Goal: Task Accomplishment & Management: Complete application form

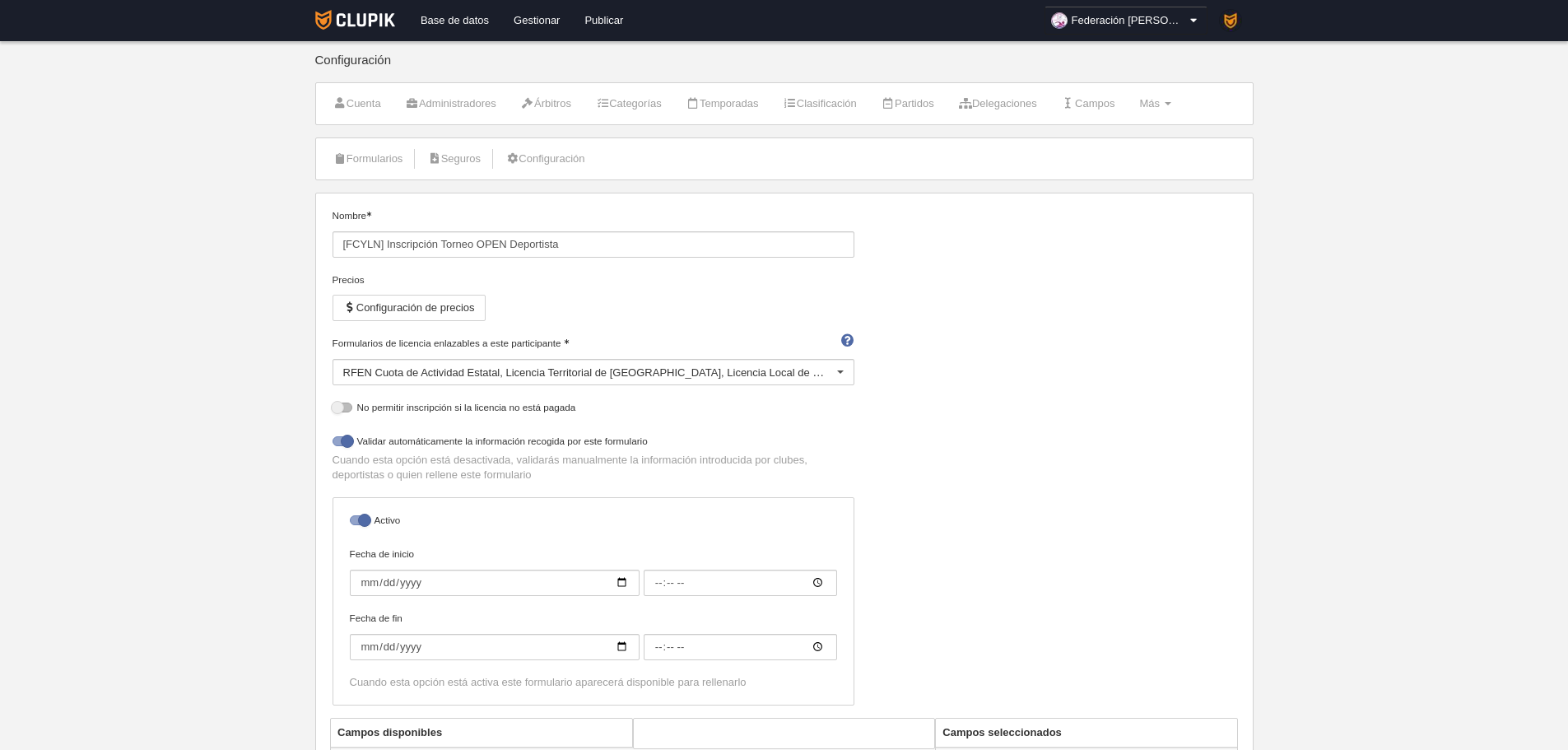
select select "selected"
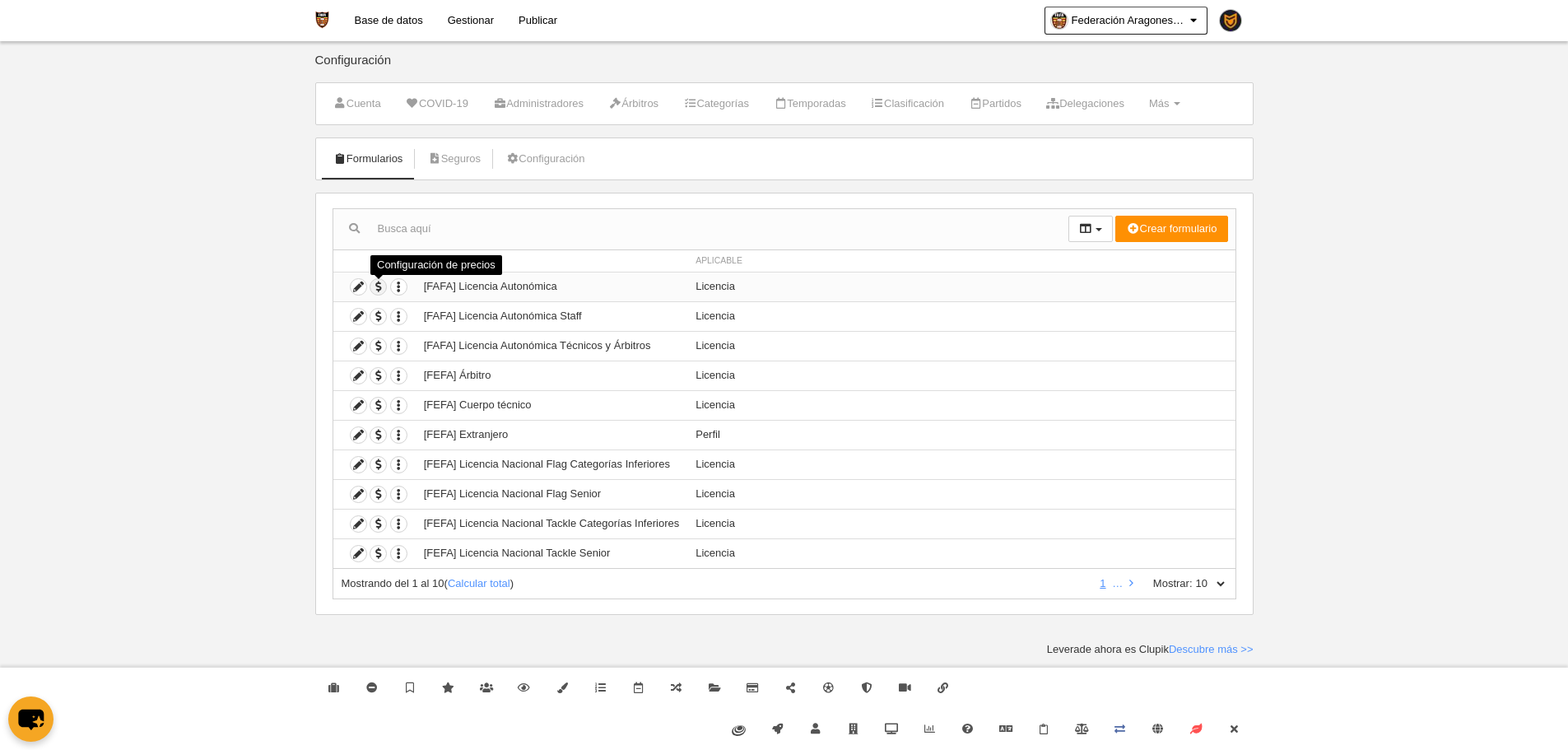
click at [372, 292] on span "button" at bounding box center [378, 287] width 16 height 16
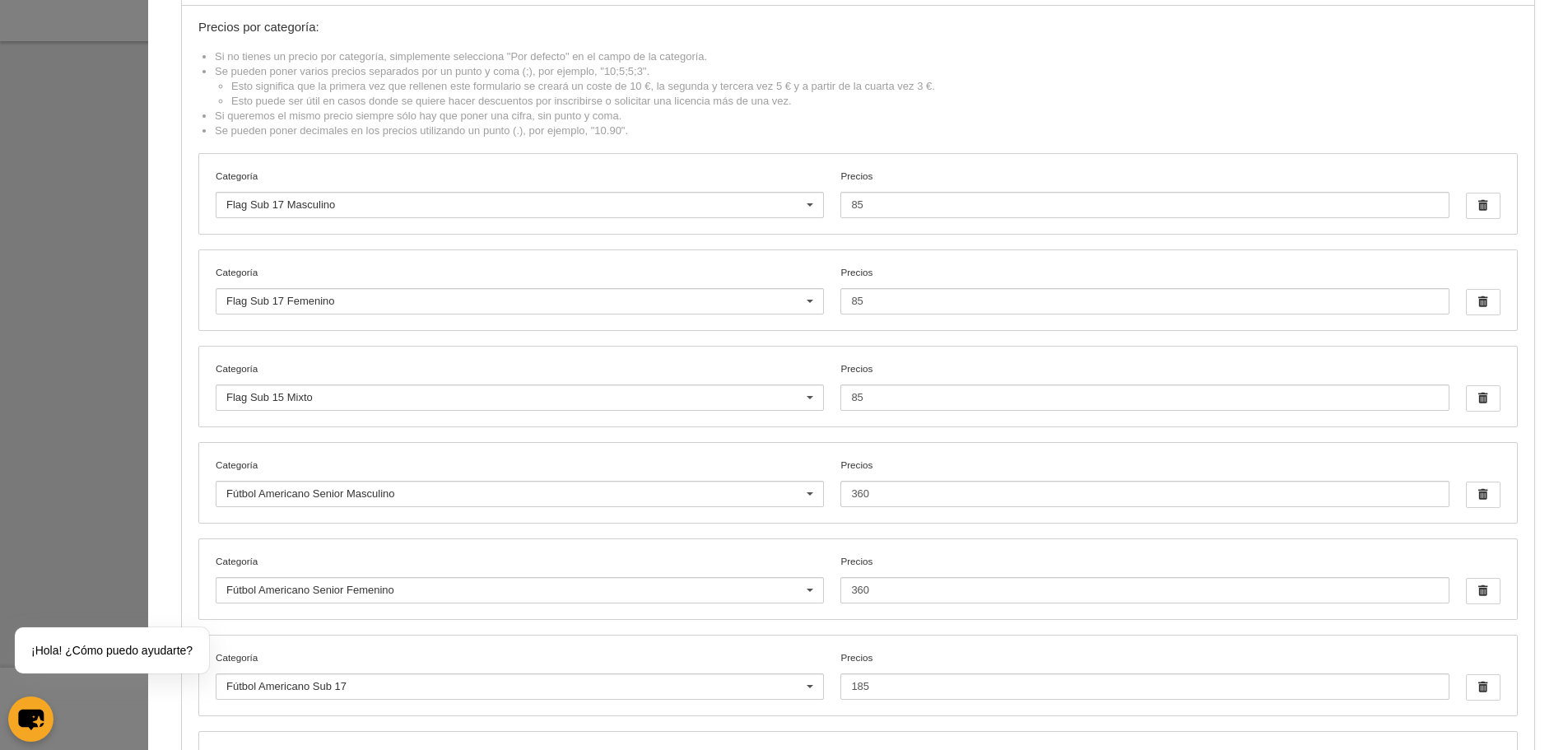
scroll to position [79, 0]
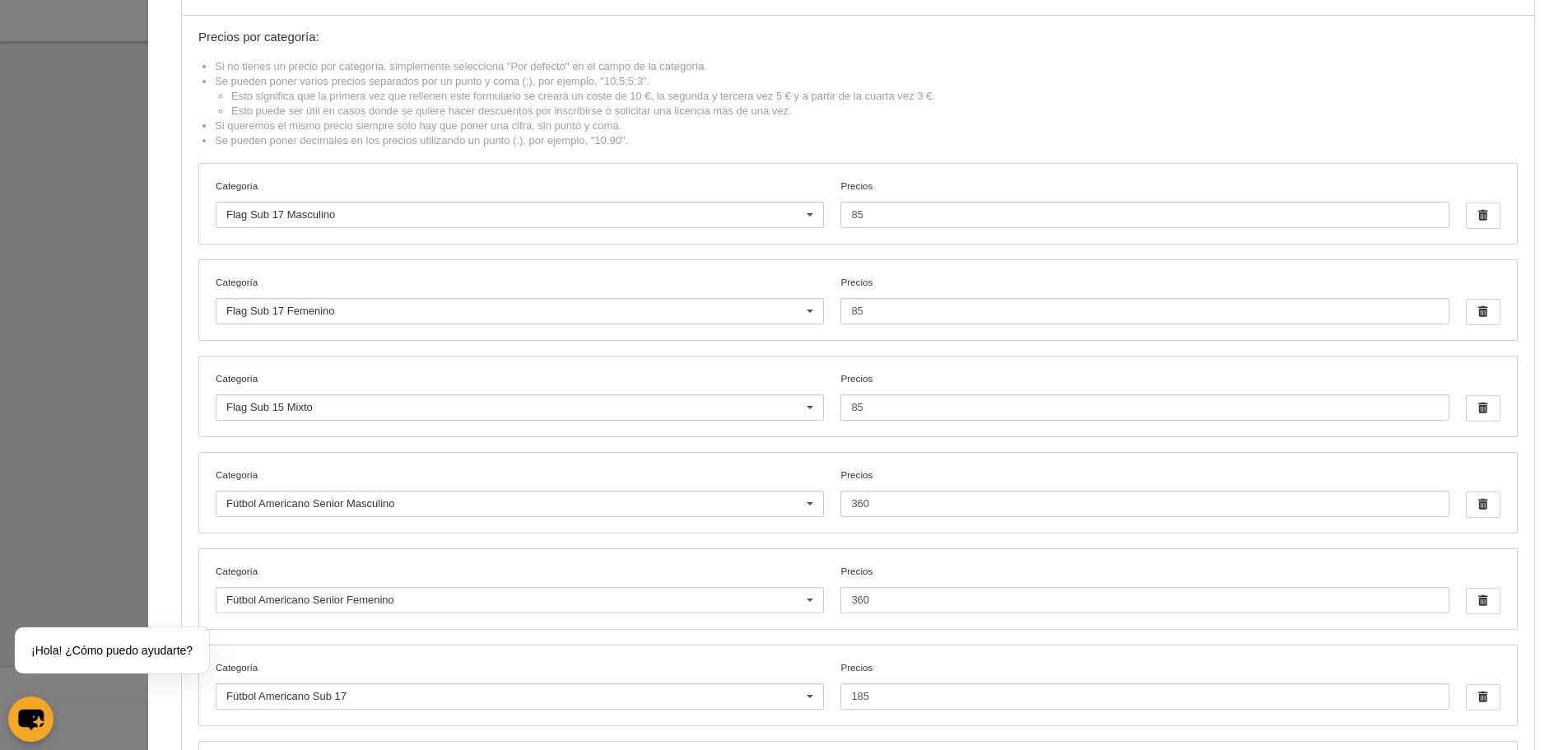
click at [130, 354] on div at bounding box center [784, 375] width 1568 height 750
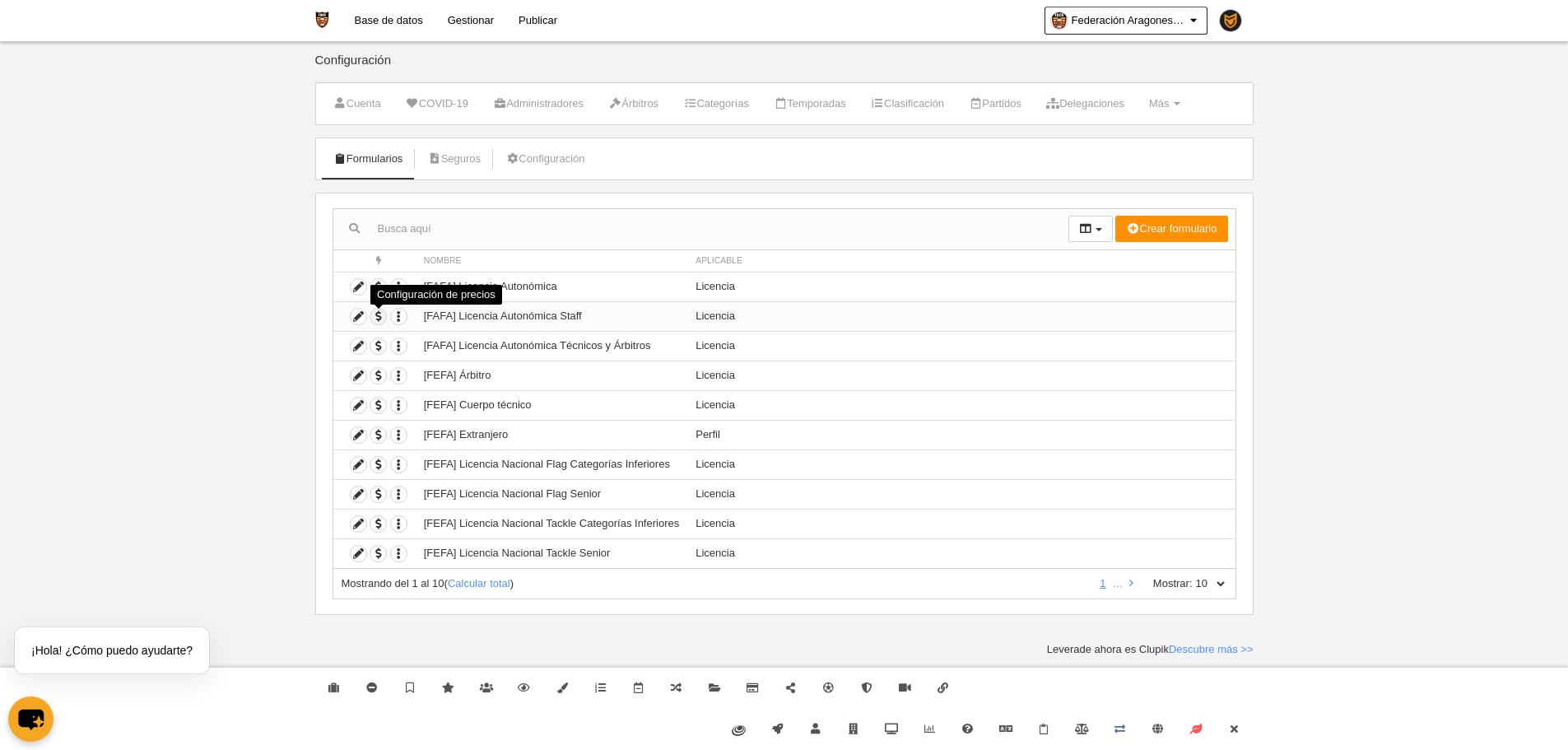
click at [376, 320] on span "button" at bounding box center [378, 317] width 16 height 16
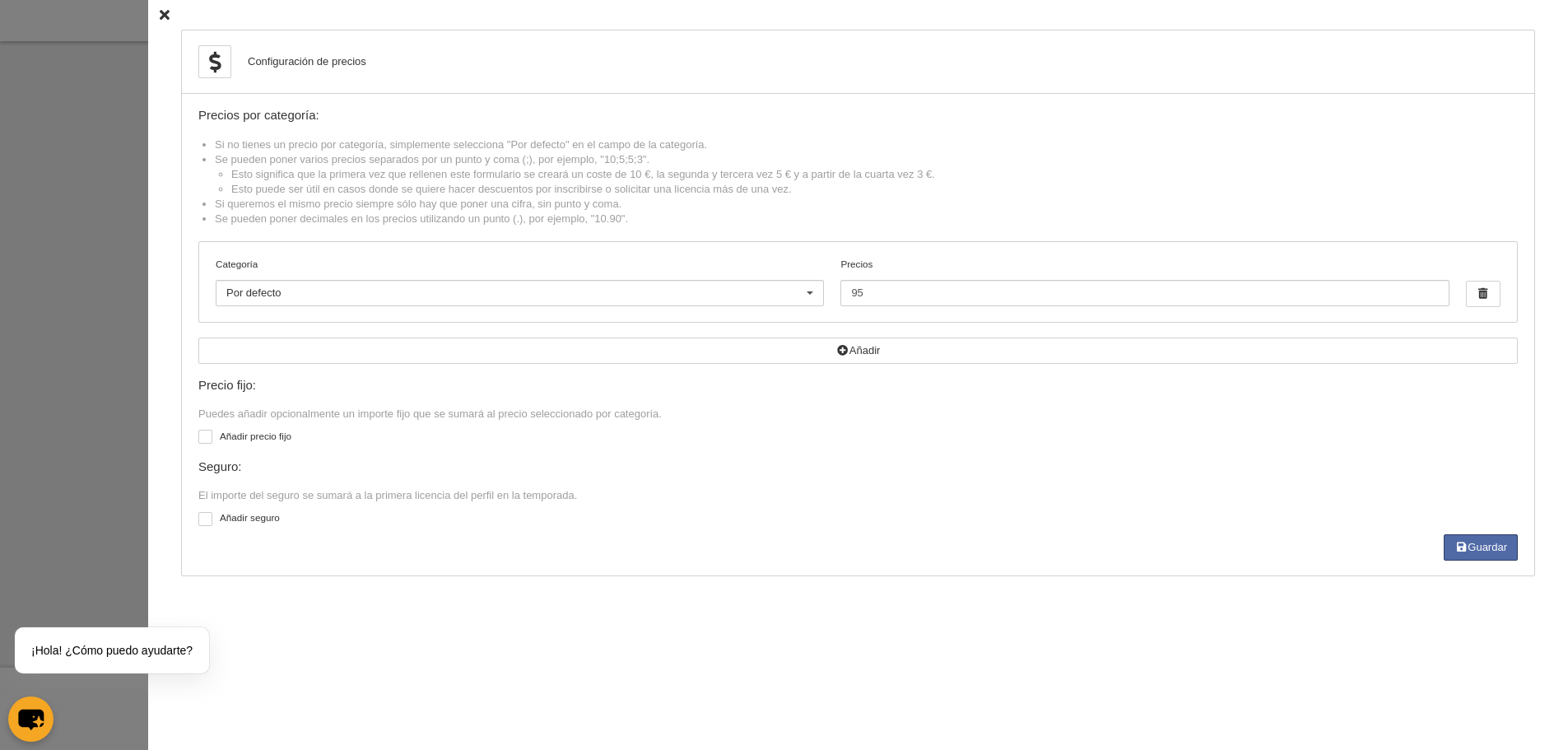
click at [94, 369] on div at bounding box center [784, 375] width 1568 height 750
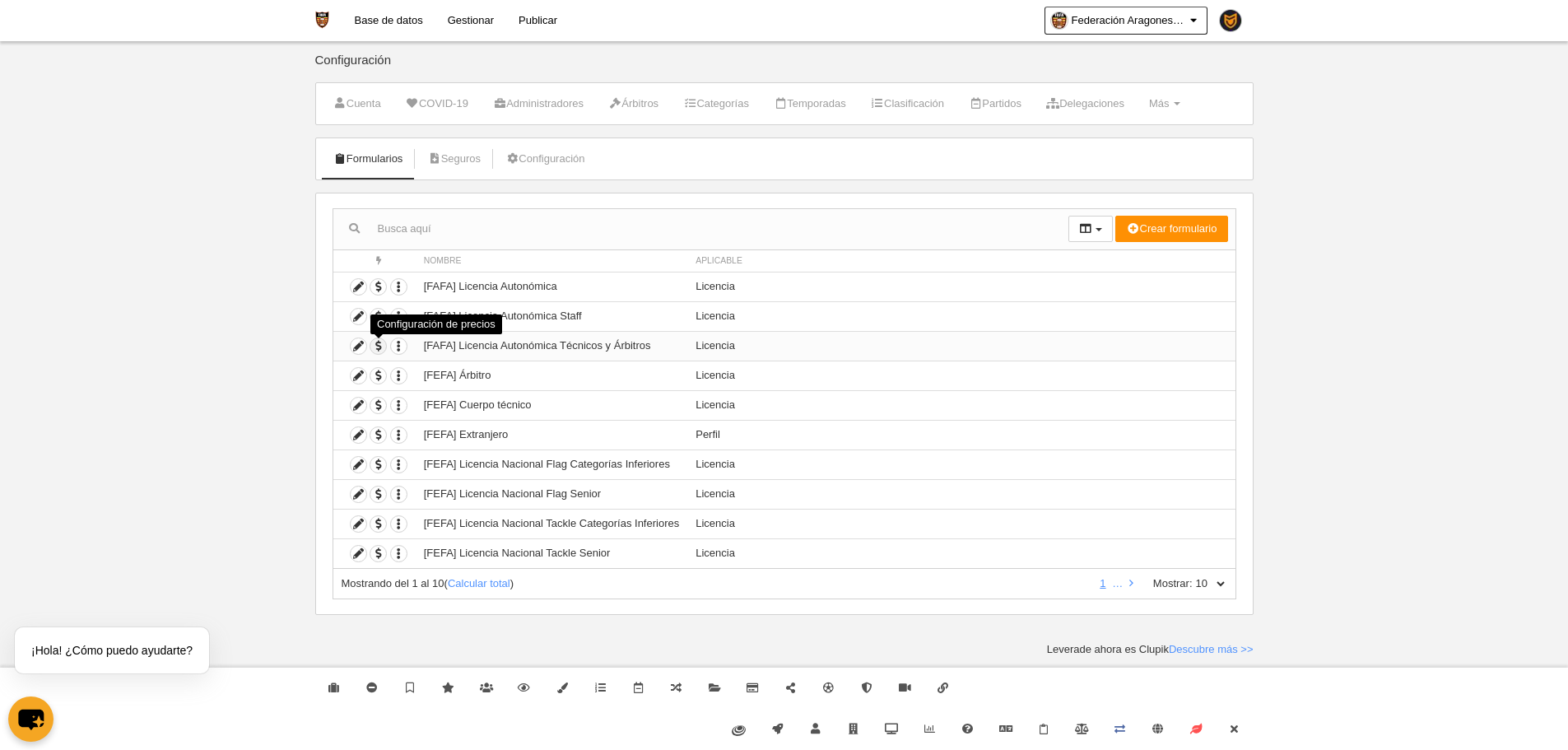
click at [371, 349] on span "button" at bounding box center [378, 346] width 16 height 16
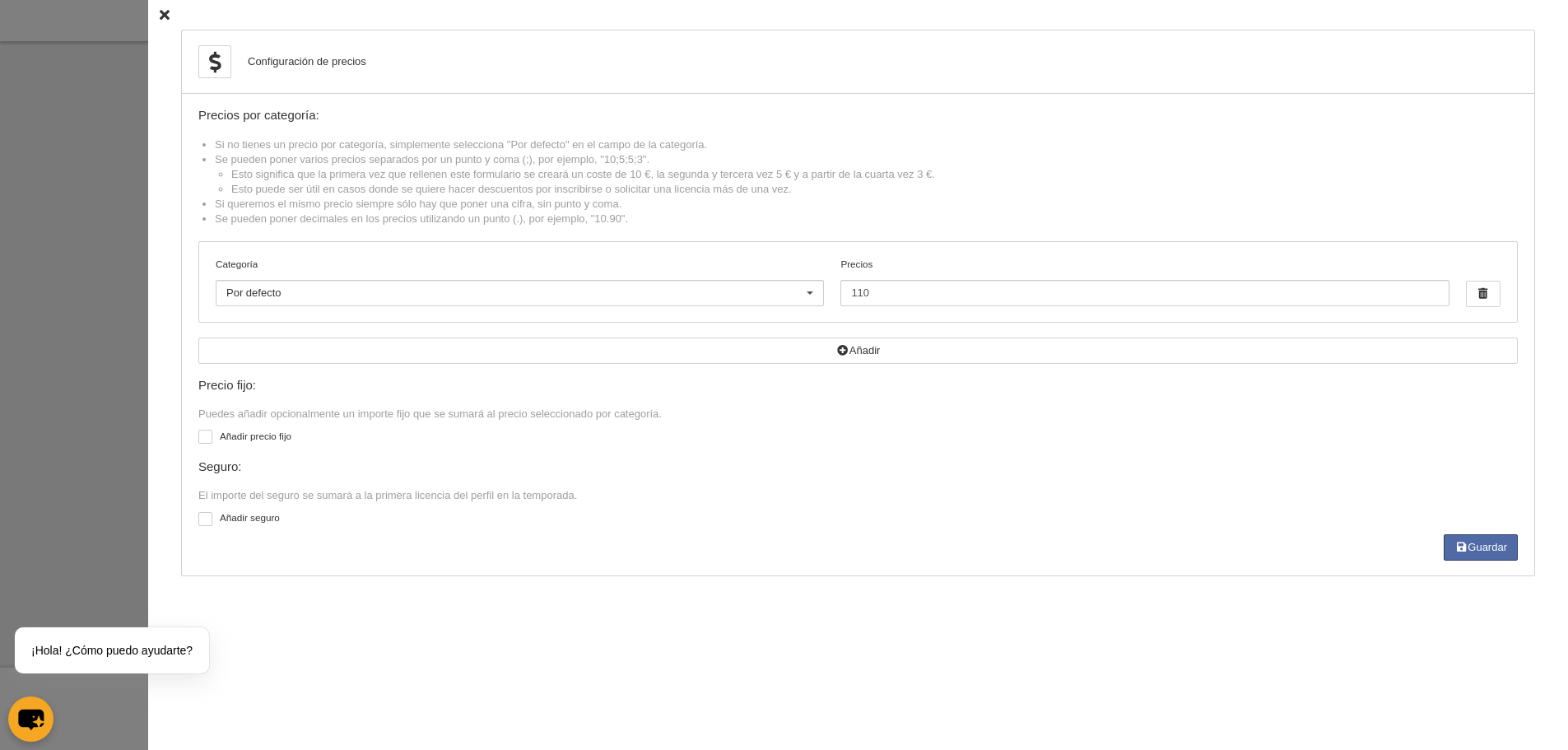
click at [44, 313] on div at bounding box center [784, 375] width 1568 height 750
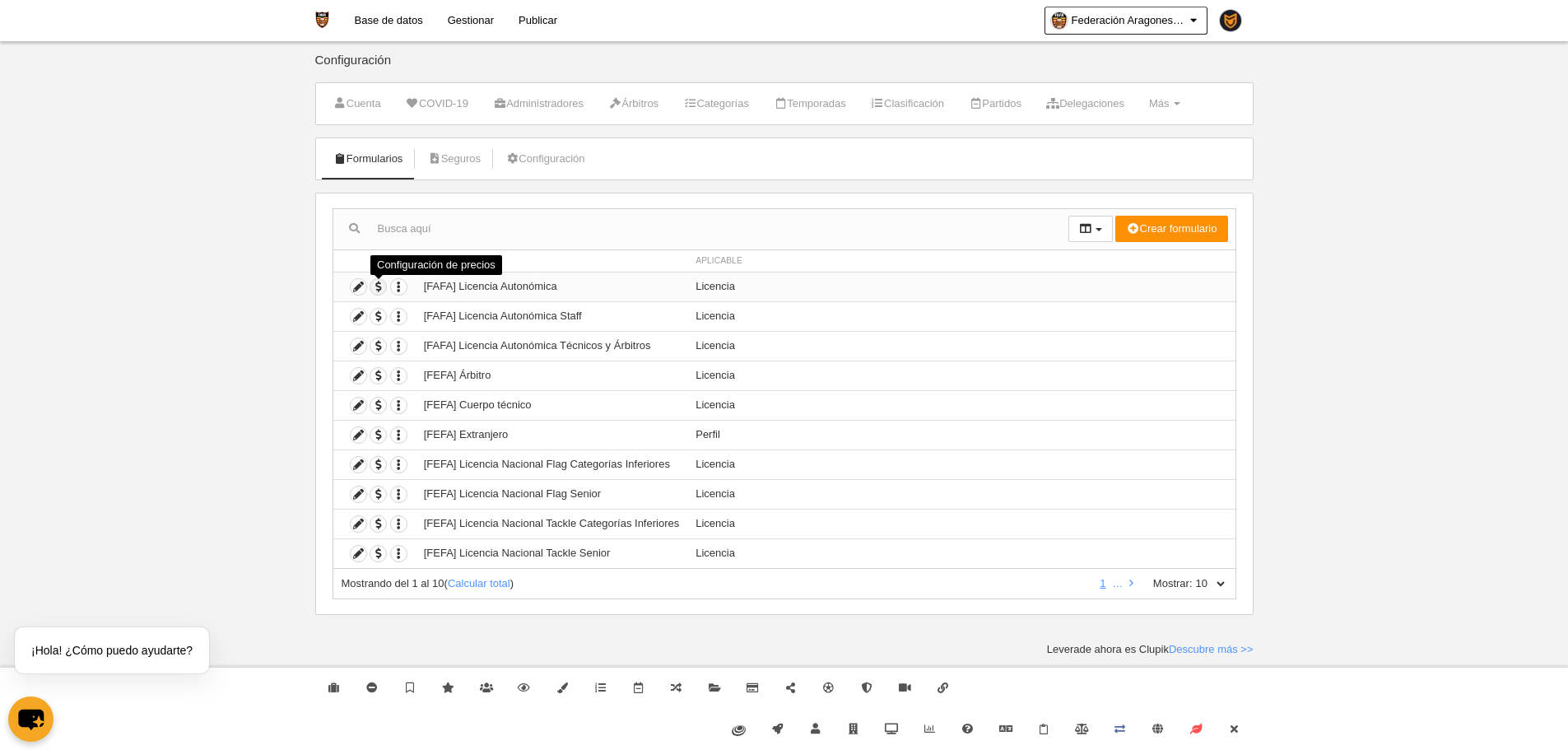
click at [385, 283] on span "button" at bounding box center [378, 287] width 16 height 16
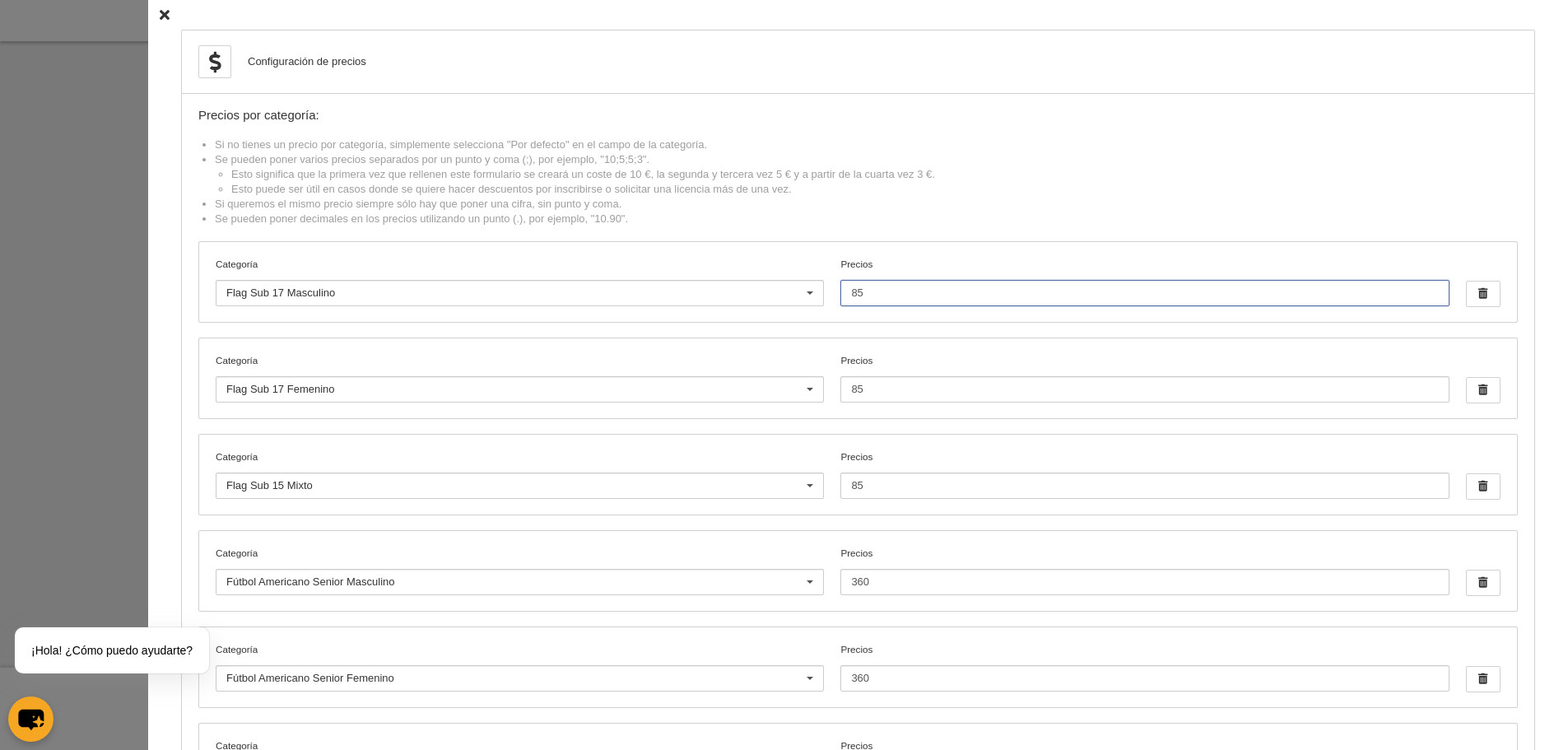
drag, startPoint x: 978, startPoint y: 292, endPoint x: 837, endPoint y: 286, distance: 141.1
click at [841, 286] on input "85" at bounding box center [1145, 293] width 608 height 27
click at [114, 180] on div at bounding box center [784, 375] width 1568 height 750
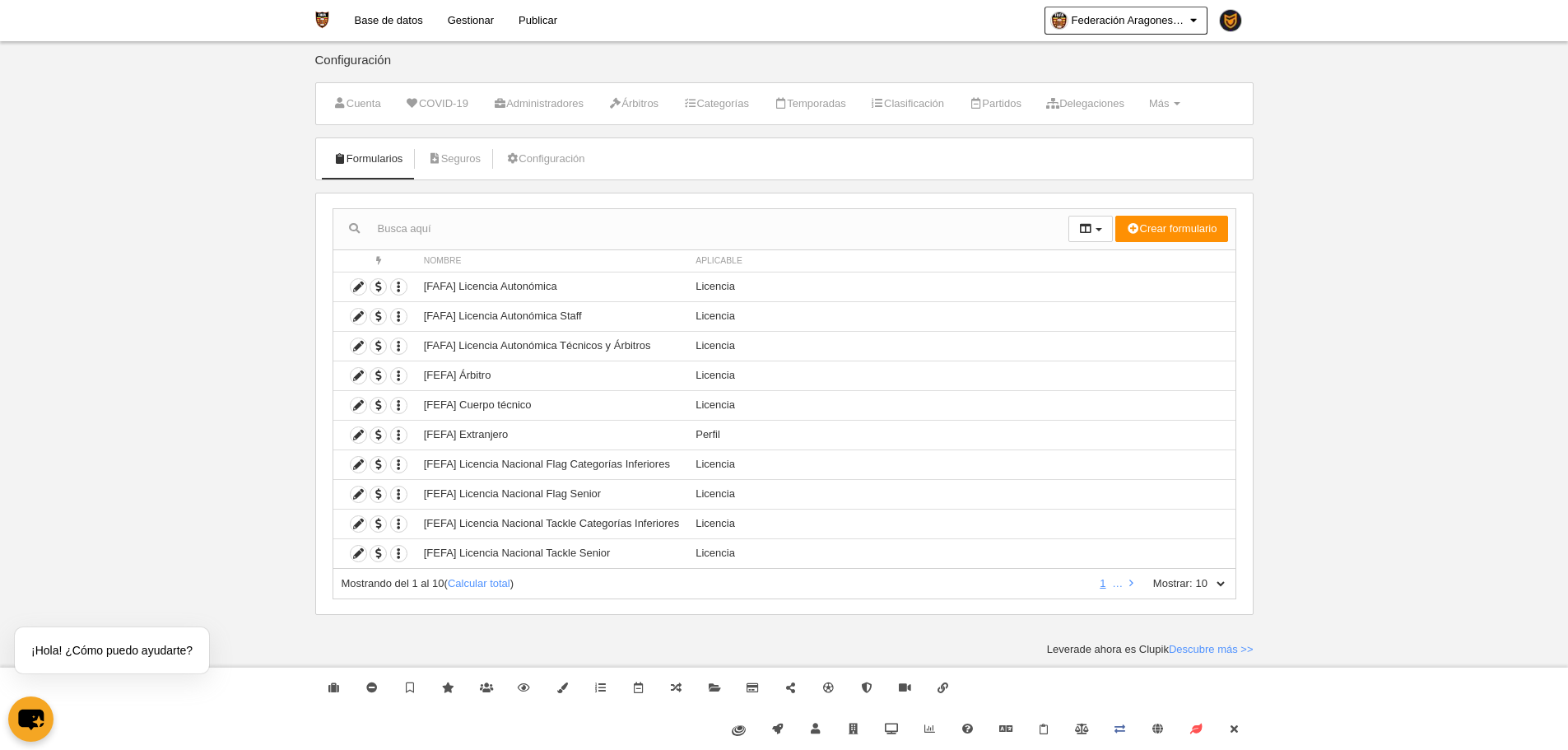
click at [137, 333] on body "Base de datos Gestionar Publicar Federación Aragonesa de Fútbol Americano Ajust…" at bounding box center [784, 375] width 1568 height 750
click at [214, 627] on div "✕" at bounding box center [212, 624] width 18 height 18
click at [1224, 726] on link "Cerrar" at bounding box center [1234, 730] width 38 height 41
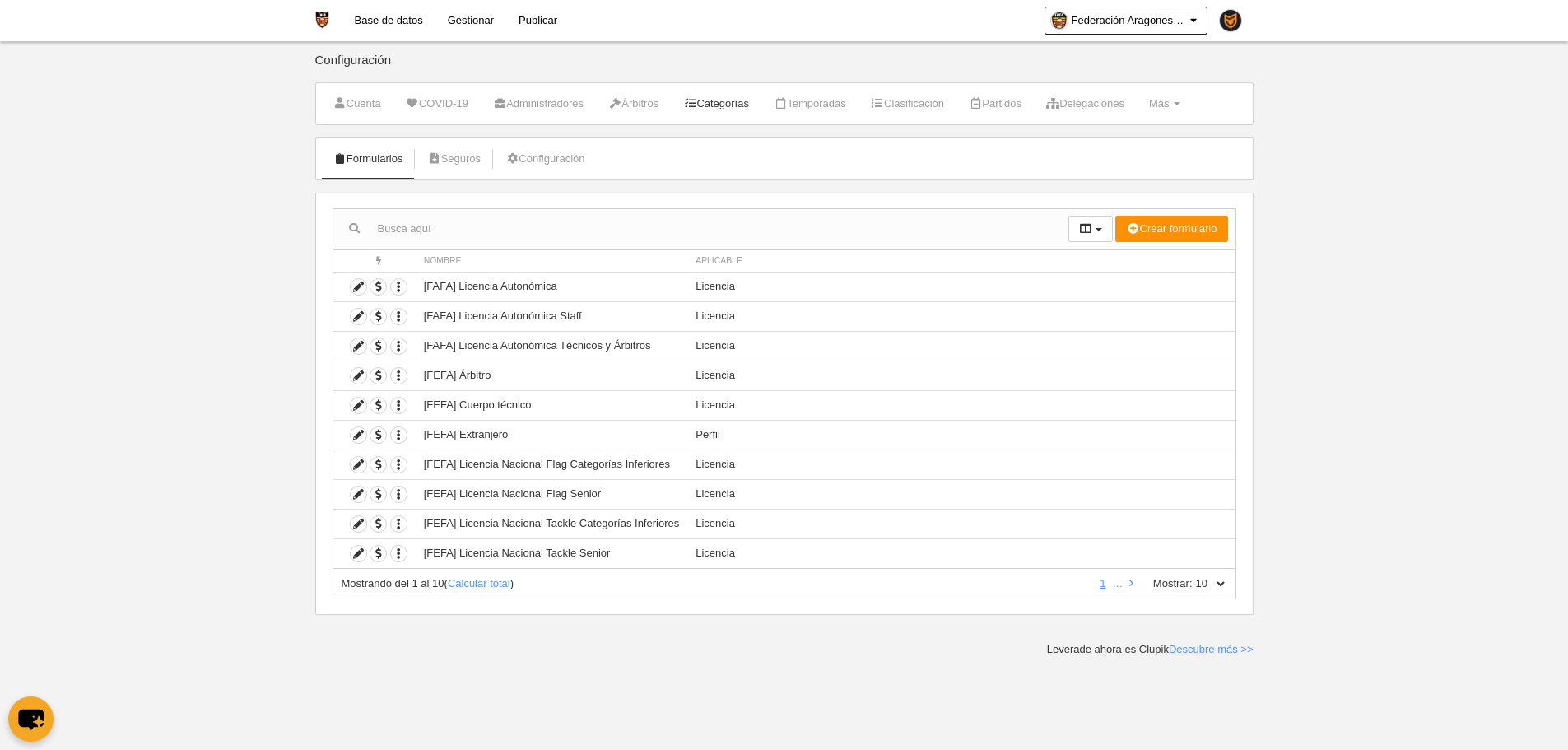
click at [718, 111] on link "Categorías" at bounding box center [715, 103] width 84 height 25
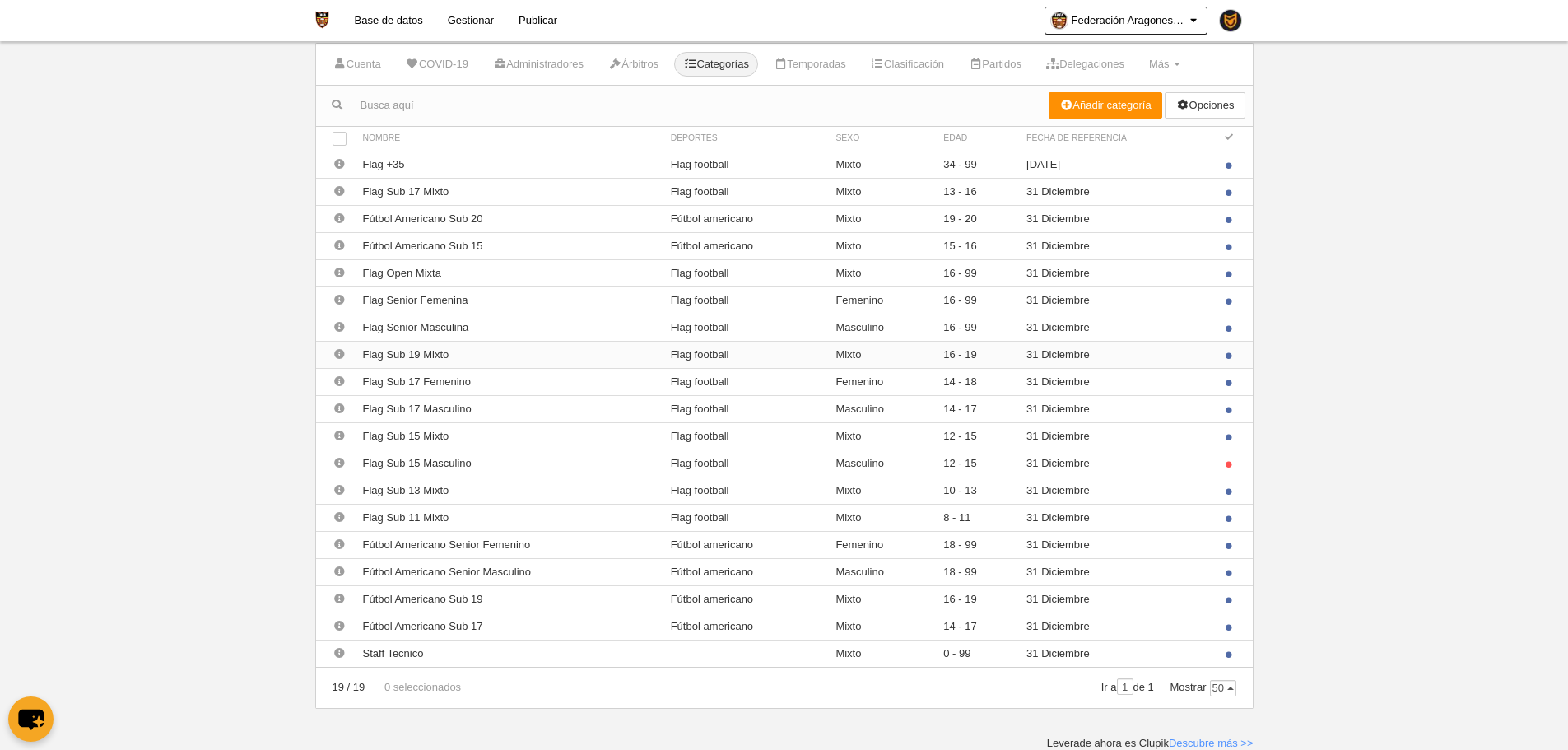
scroll to position [40, 0]
click at [1186, 78] on li "Más Menú Campos Formularios Cargos Reglas de numeración Agenda" at bounding box center [1165, 64] width 49 height 41
click at [200, 237] on body "Base de datos Gestionar Publicar Federación Aragonesa de Fútbol Americano Ajust…" at bounding box center [784, 334] width 1568 height 750
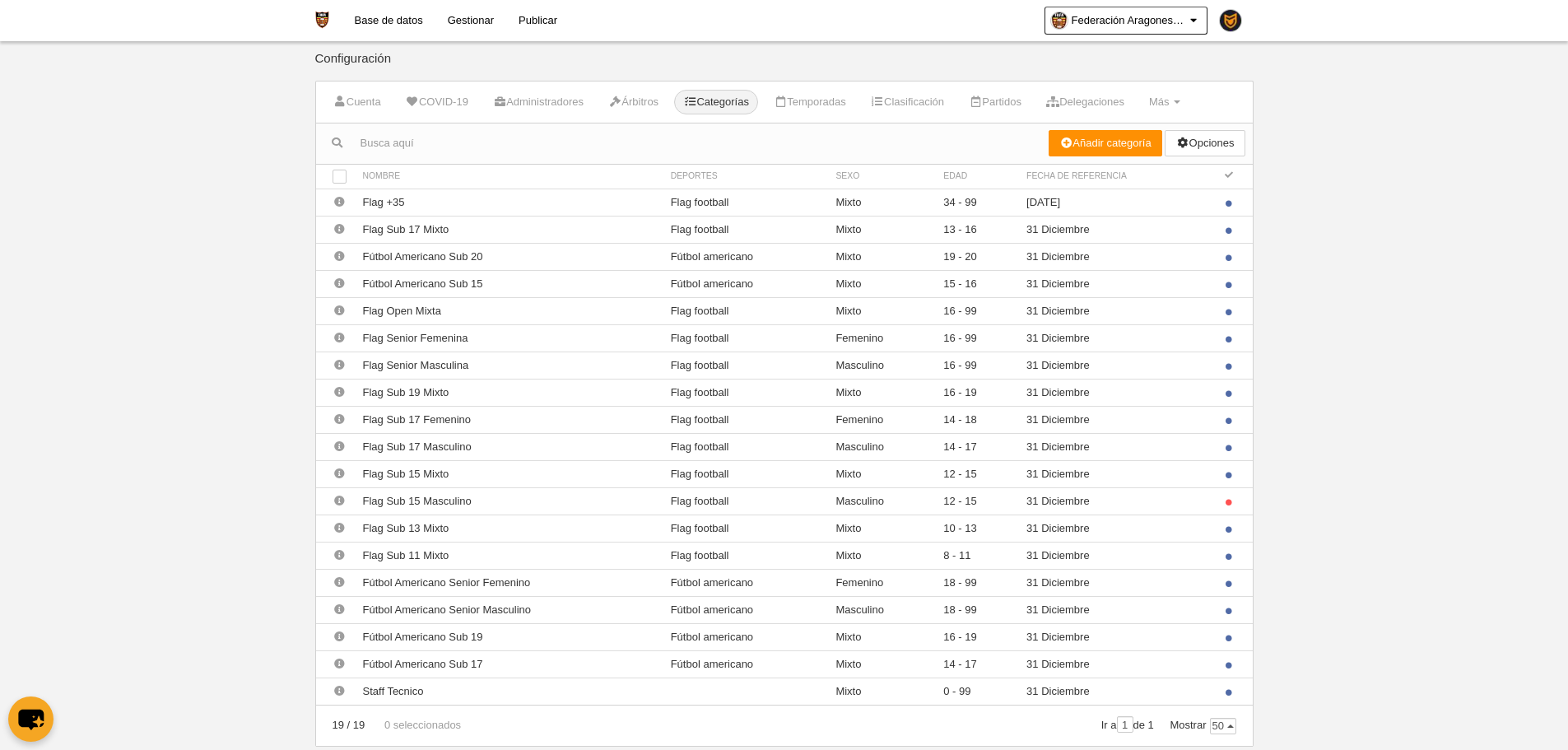
scroll to position [0, 0]
click at [838, 111] on link "Temporadas" at bounding box center [811, 103] width 90 height 25
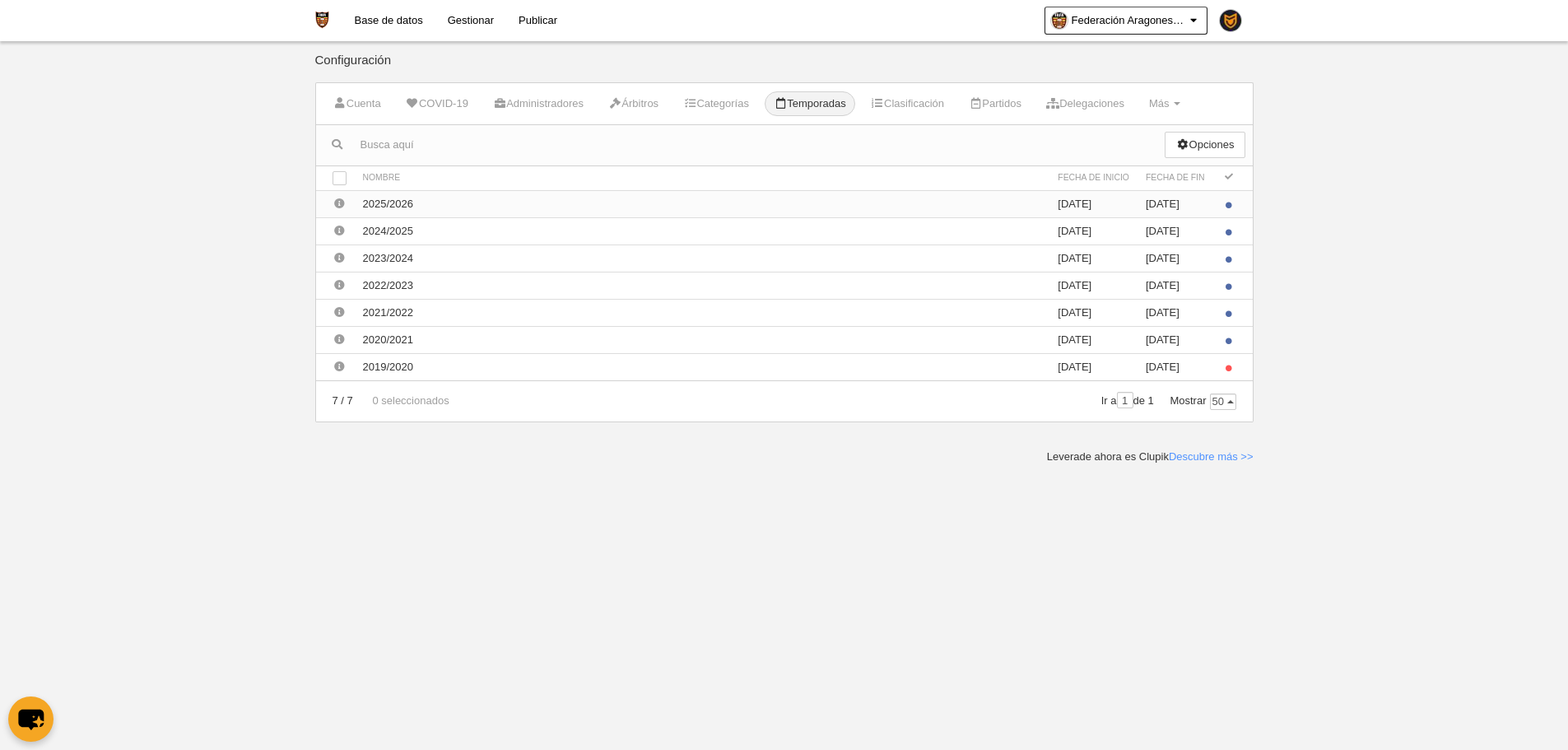
drag, startPoint x: 415, startPoint y: 208, endPoint x: 356, endPoint y: 197, distance: 60.0
click at [356, 197] on td "2025/2026" at bounding box center [702, 204] width 696 height 28
click at [721, 114] on link "Categorías" at bounding box center [715, 103] width 84 height 25
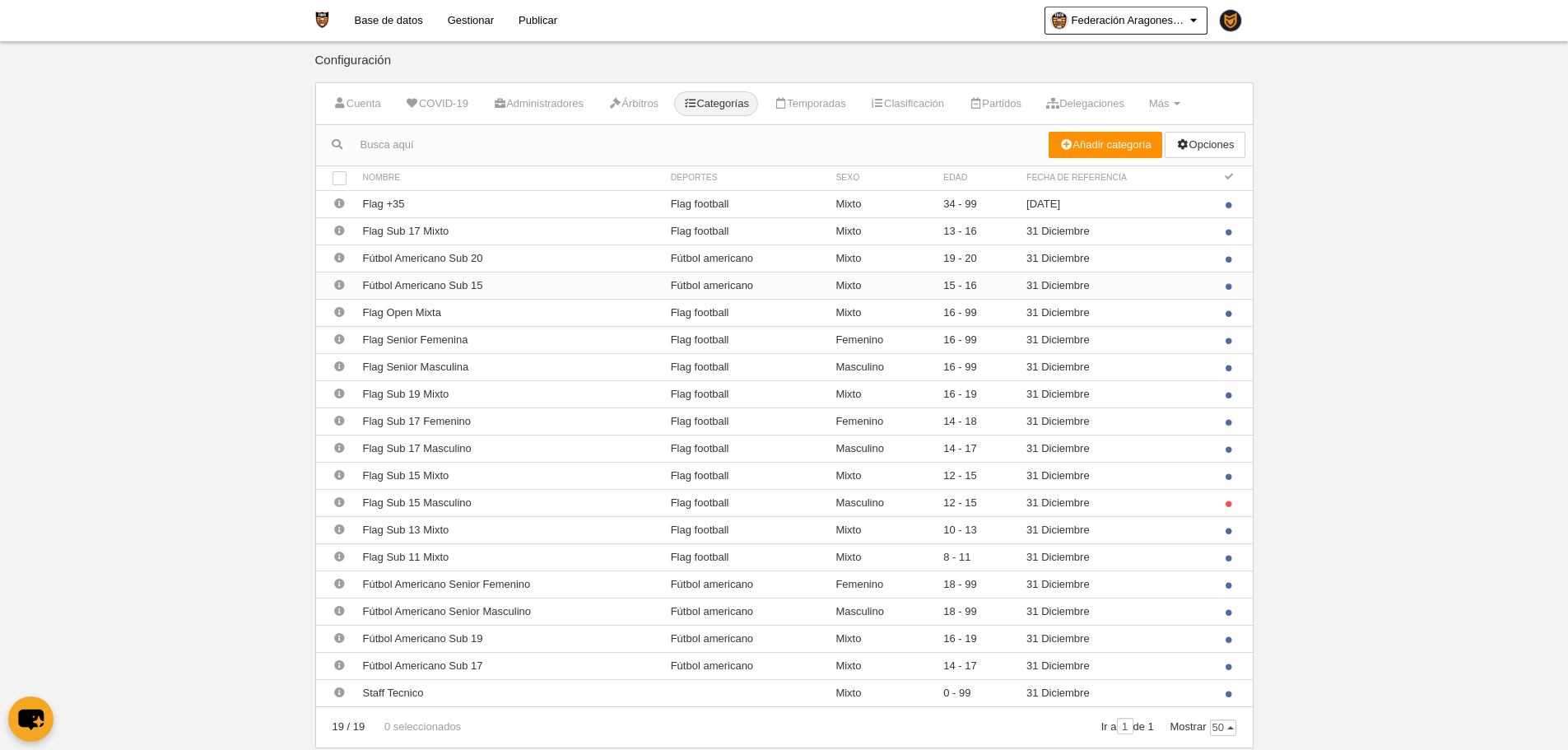
click at [935, 292] on td "15 - 16" at bounding box center [977, 286] width 84 height 28
click at [382, 31] on link "Base de datos" at bounding box center [389, 21] width 93 height 41
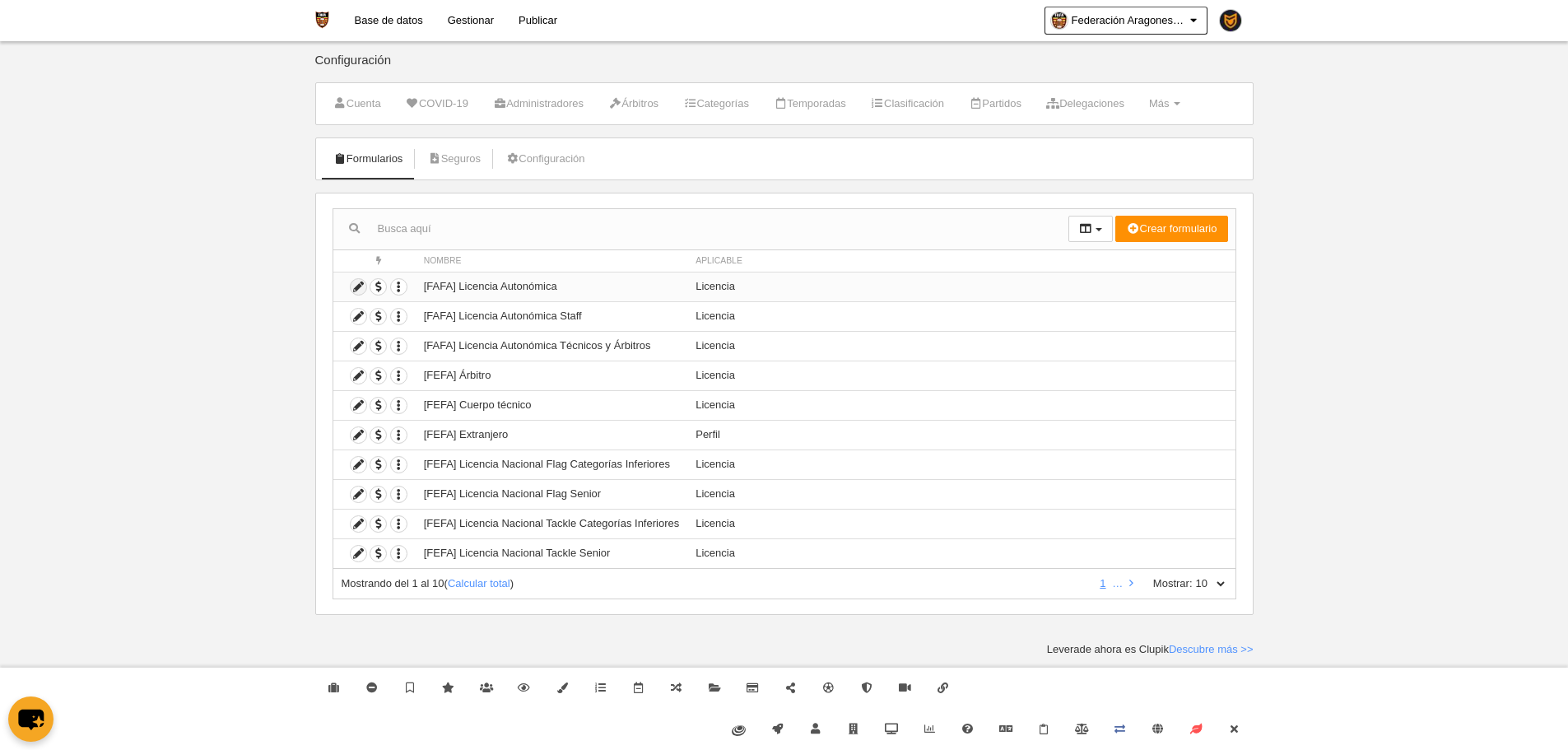
click at [351, 288] on icon at bounding box center [359, 287] width 16 height 16
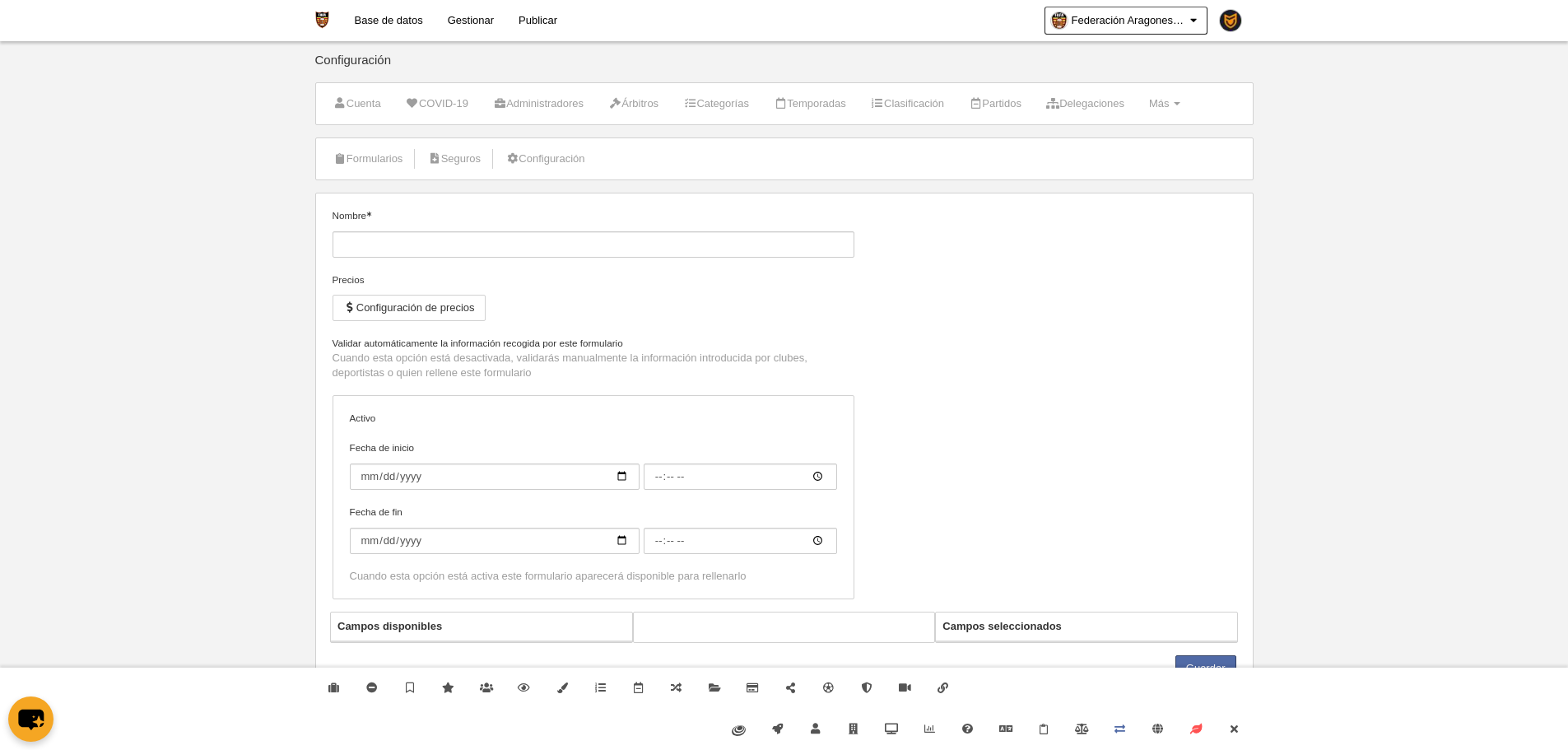
type input "[FAFA] Licencia Autonómica"
checkbox input "true"
select select "selected"
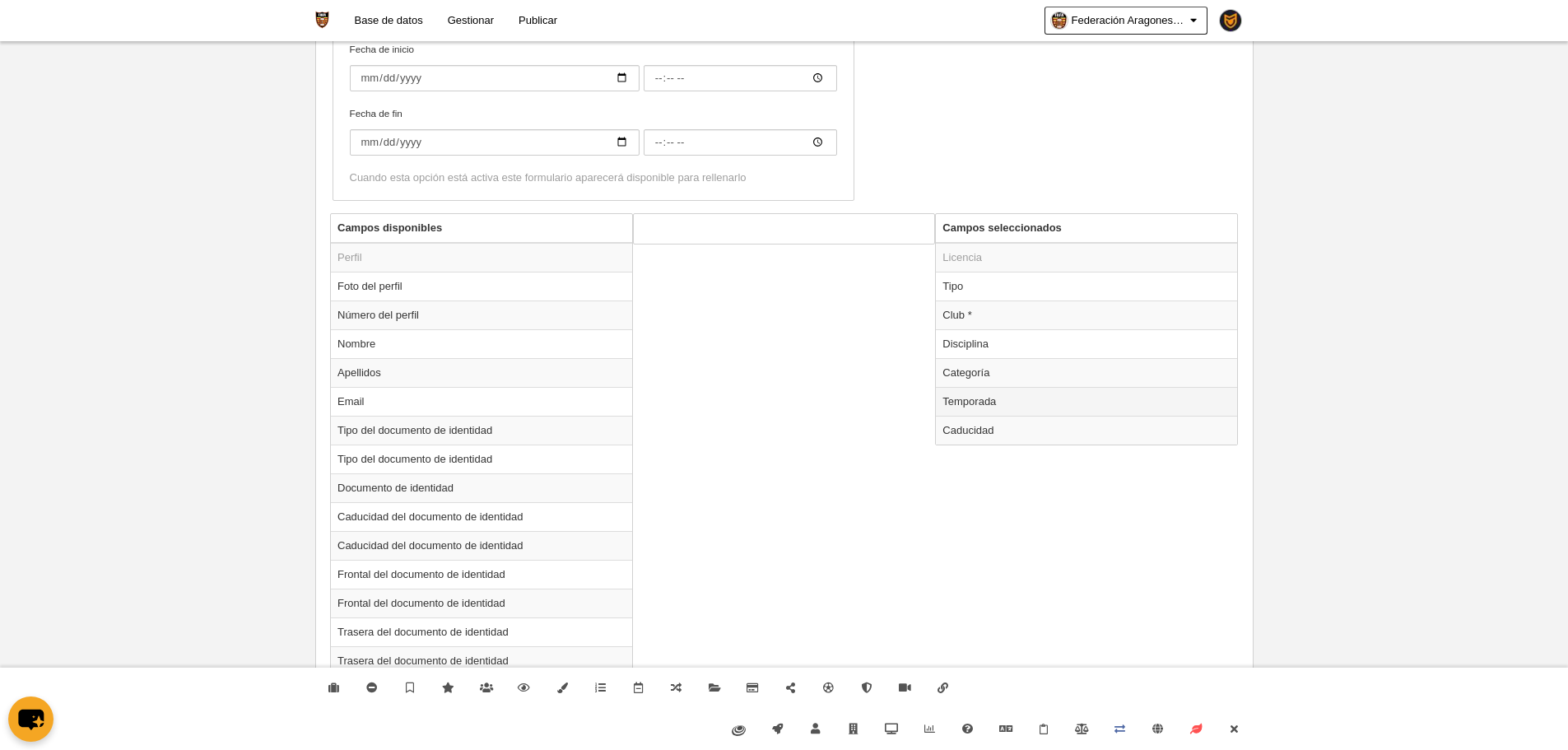
scroll to position [474, 0]
click at [988, 399] on td "Temporada" at bounding box center [1087, 398] width 302 height 29
radio input "true"
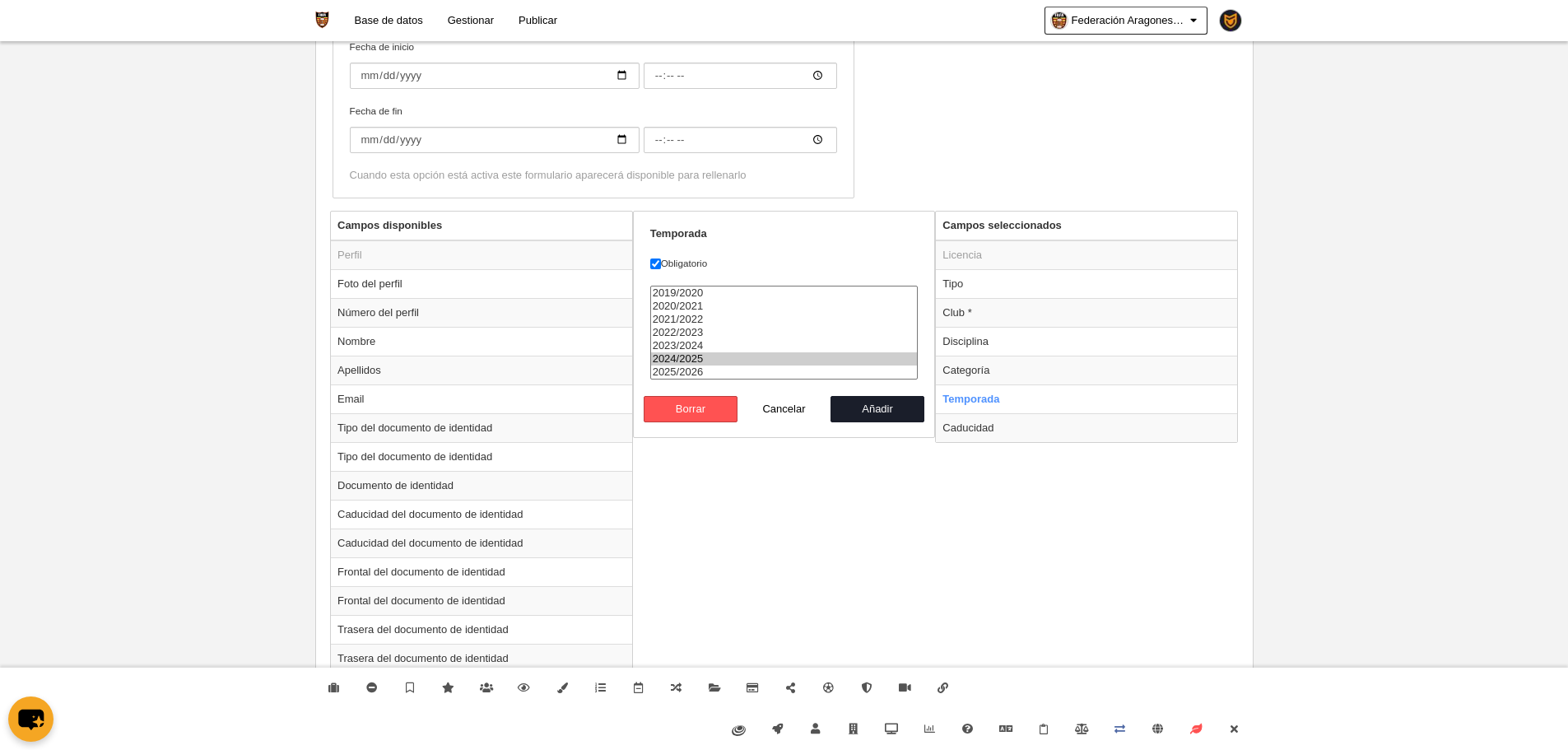
select select "7531"
click at [697, 373] on option "2025/2026" at bounding box center [785, 372] width 267 height 13
click at [897, 419] on button "Añadir" at bounding box center [878, 409] width 94 height 27
radio input "false"
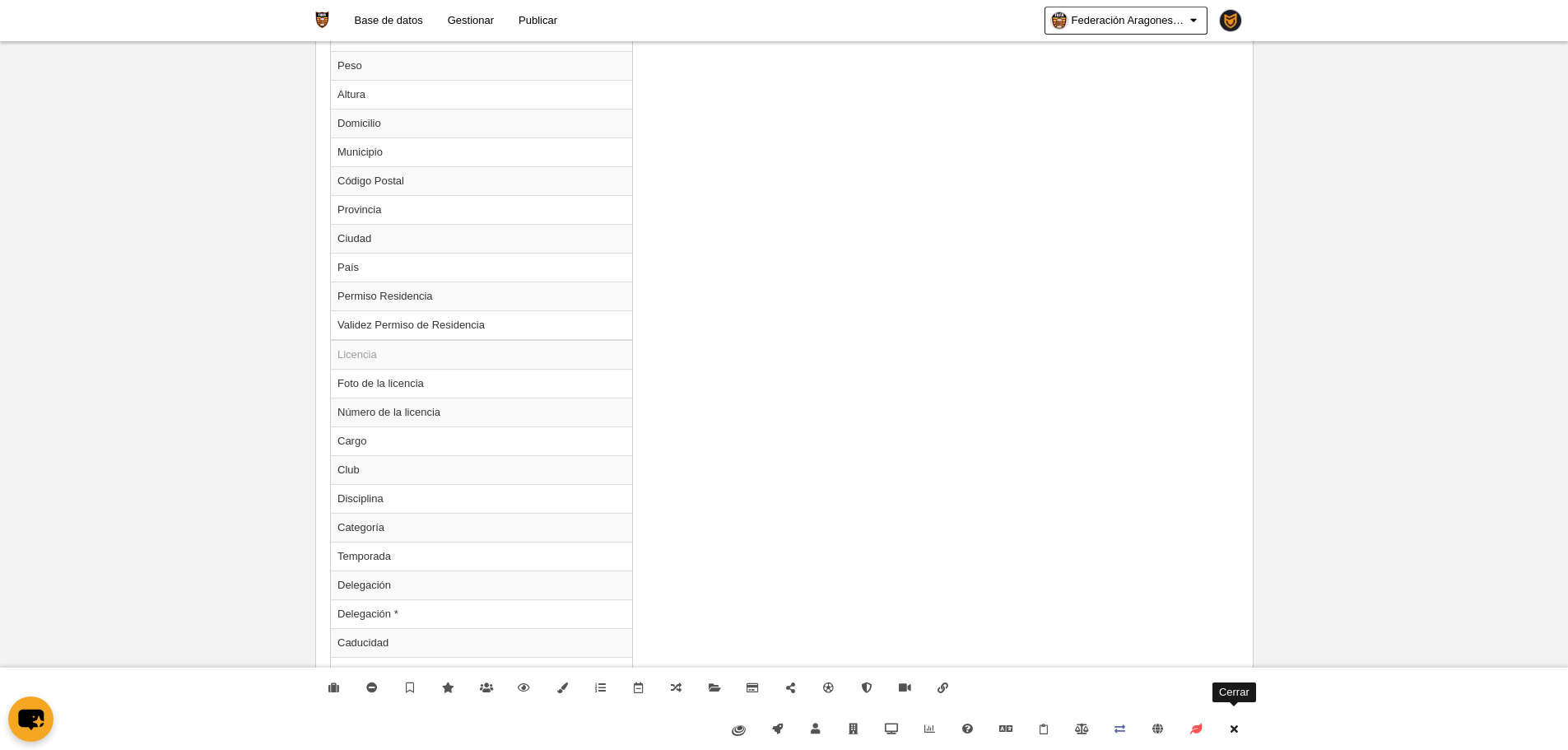
click at [1232, 729] on icon at bounding box center [1233, 729] width 13 height 11
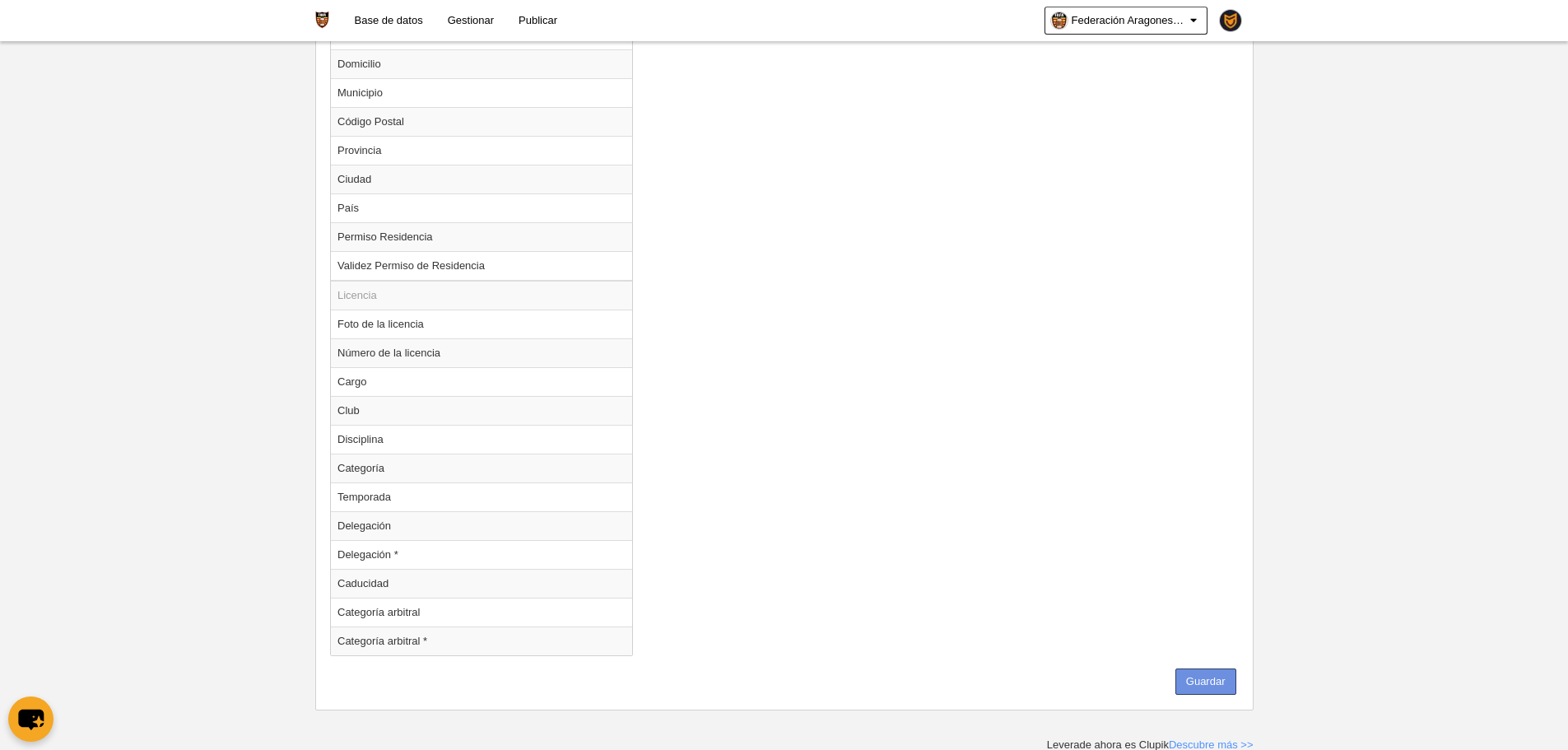
scroll to position [1359, 0]
click at [1222, 682] on button "Guardar" at bounding box center [1206, 679] width 61 height 27
